Goal: Task Accomplishment & Management: Manage account settings

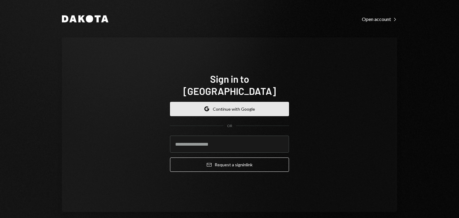
click at [226, 105] on button "Google Continue with Google" at bounding box center [229, 109] width 119 height 14
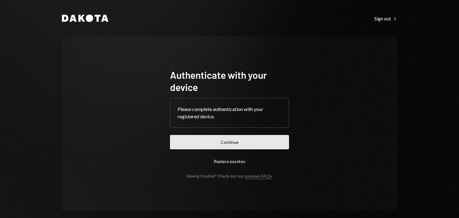
click at [236, 145] on button "Continue" at bounding box center [229, 142] width 119 height 14
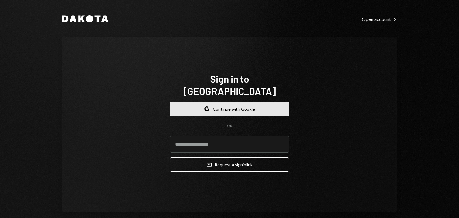
click at [232, 102] on button "Google Continue with Google" at bounding box center [229, 109] width 119 height 14
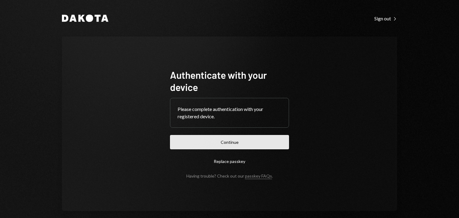
click at [231, 142] on button "Continue" at bounding box center [229, 142] width 119 height 14
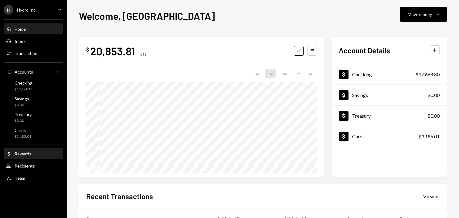
click at [36, 154] on div "Dollar Rewards" at bounding box center [33, 153] width 55 height 5
